Goal: Navigation & Orientation: Find specific page/section

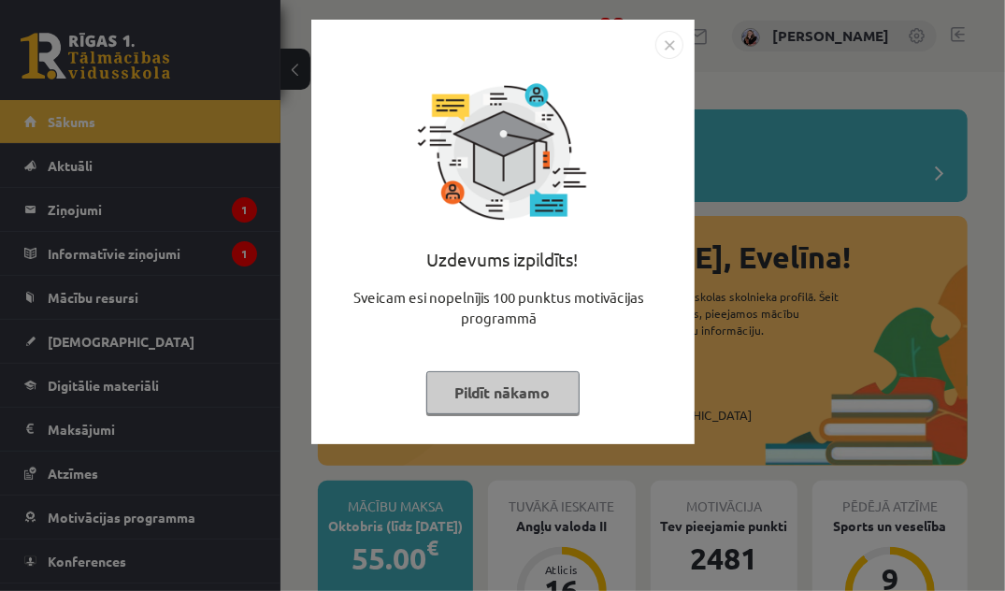
click at [522, 385] on button "Pildīt nākamo" at bounding box center [502, 392] width 153 height 43
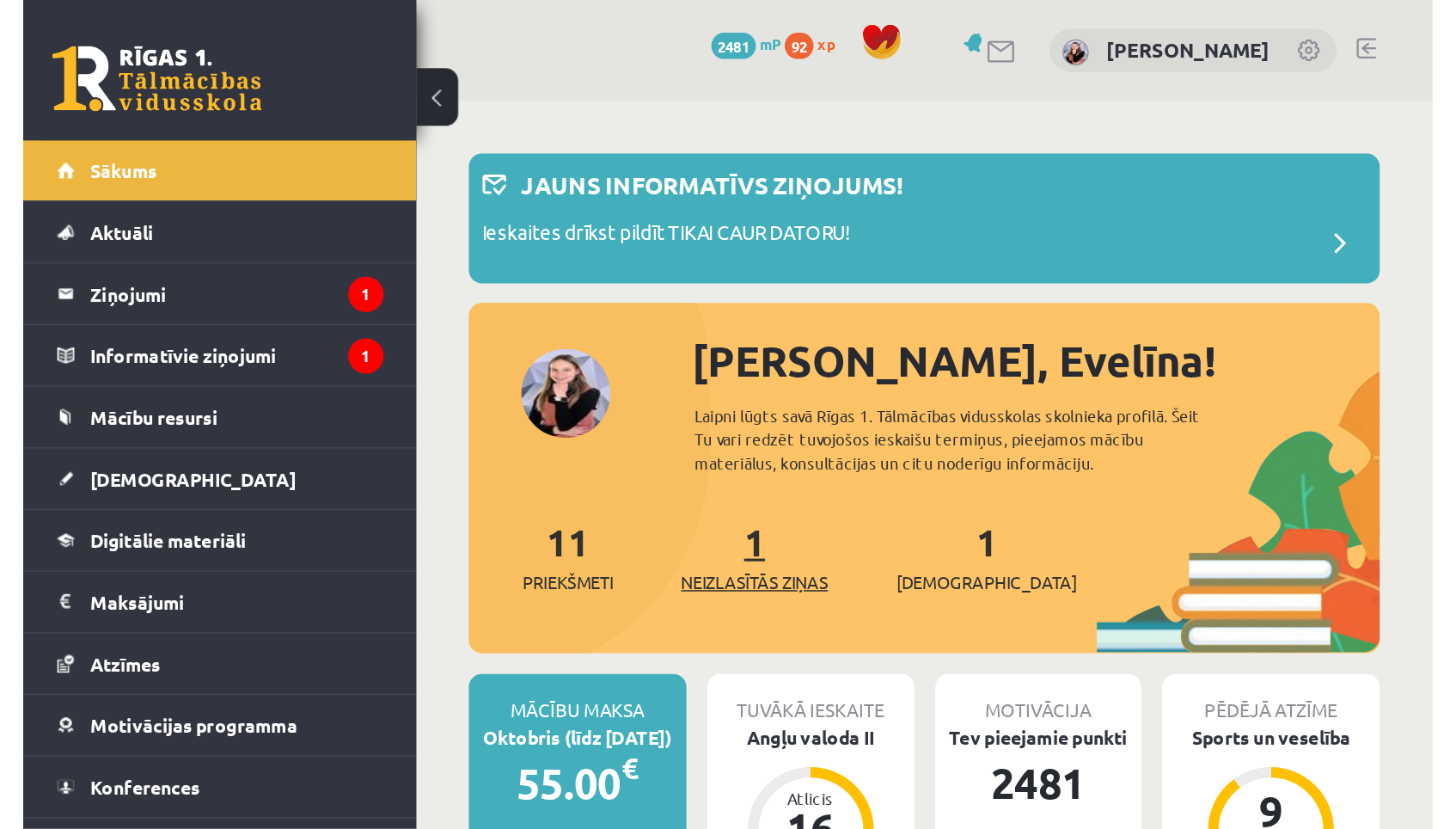
scroll to position [28, 0]
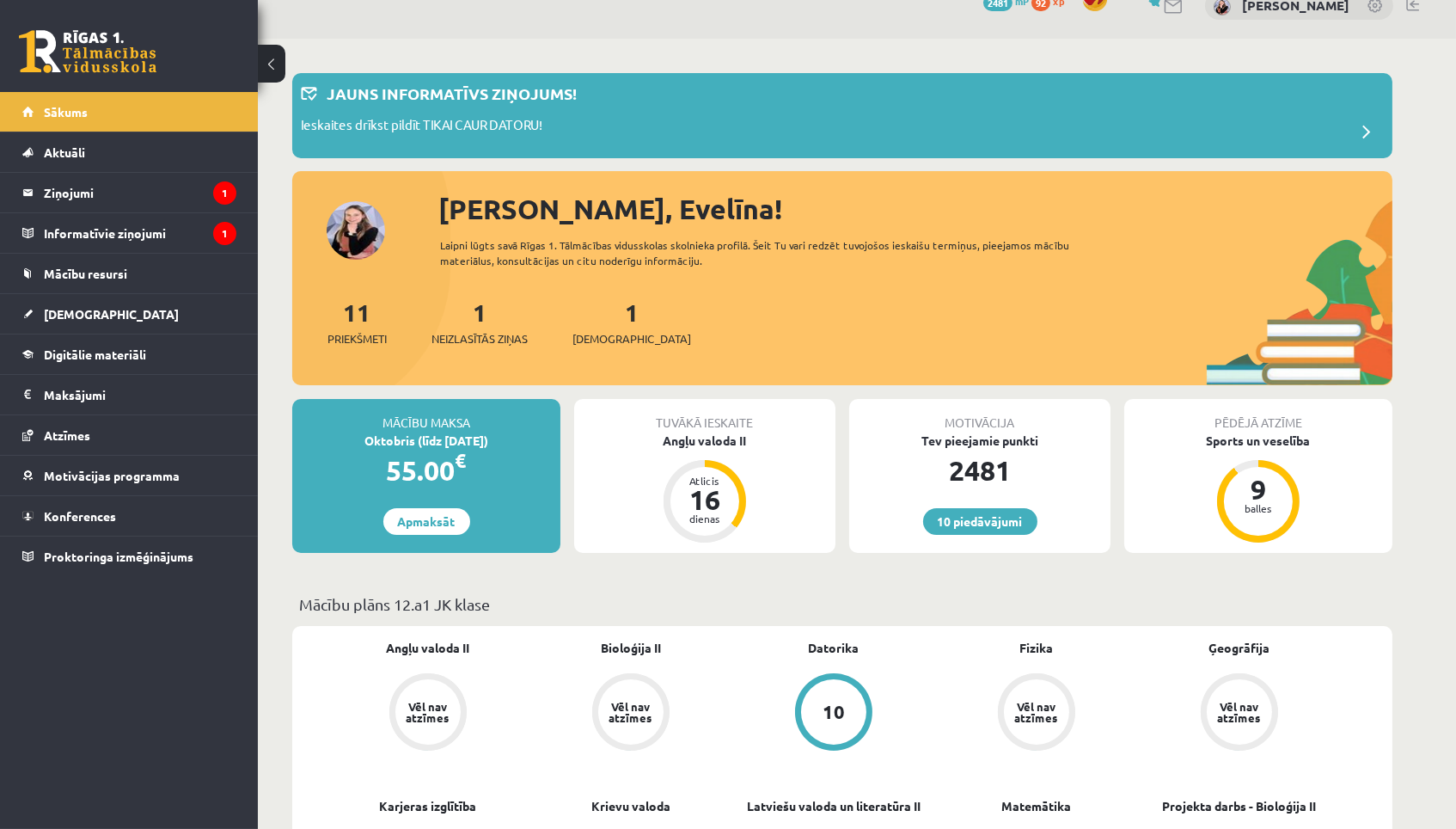
drag, startPoint x: 531, startPoint y: 362, endPoint x: 545, endPoint y: 362, distance: 14.0
click at [540, 362] on div "11 Priekšmeti 1 Neizlasītās ziņas 1 Ieskaites" at bounding box center [843, 340] width 1100 height 92
click at [602, 308] on link "1 Ieskaites" at bounding box center [631, 321] width 119 height 51
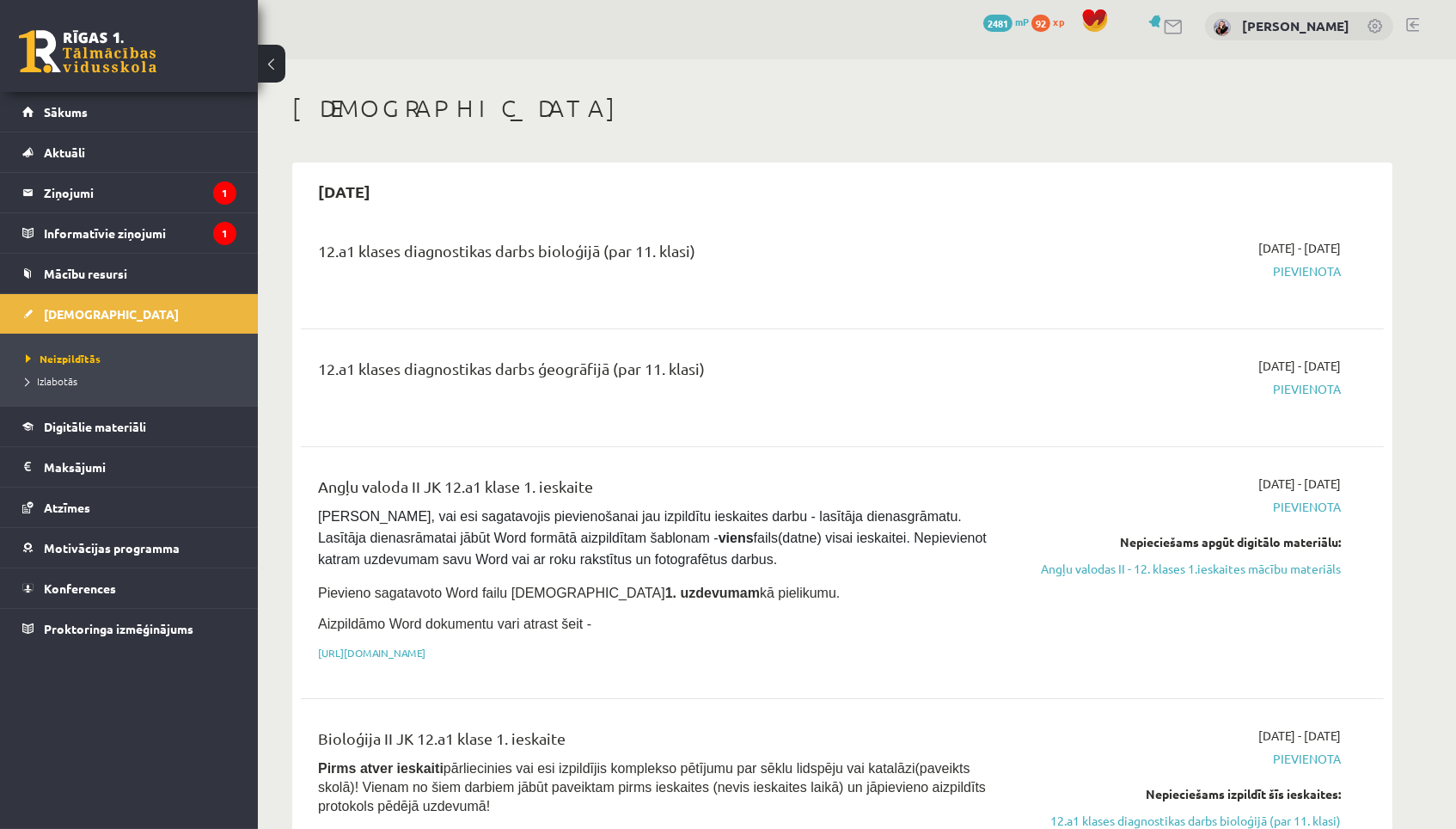
scroll to position [6, 0]
click at [186, 107] on link "Sākums" at bounding box center [129, 111] width 214 height 40
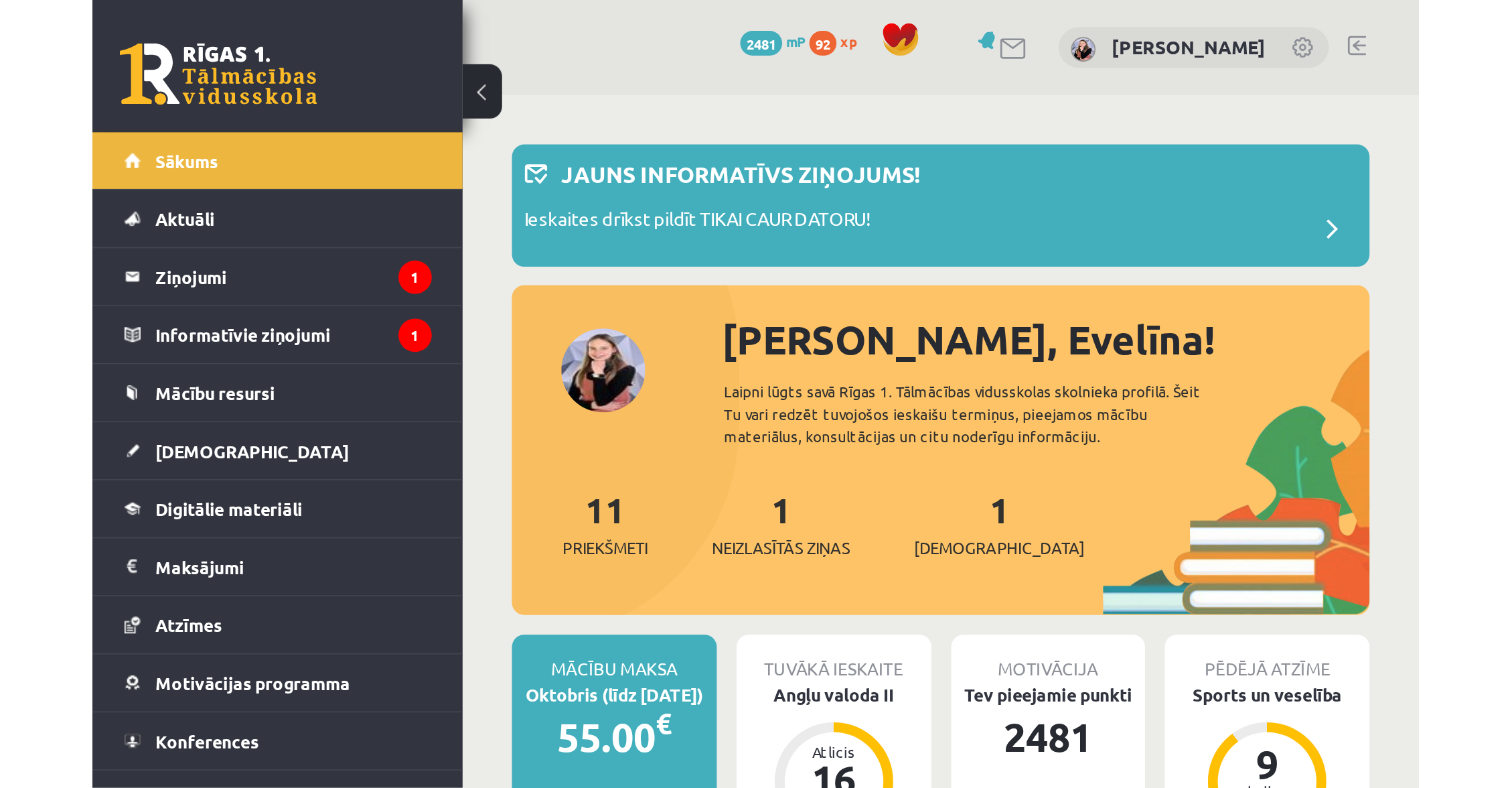
scroll to position [5, 0]
